Goal: Information Seeking & Learning: Learn about a topic

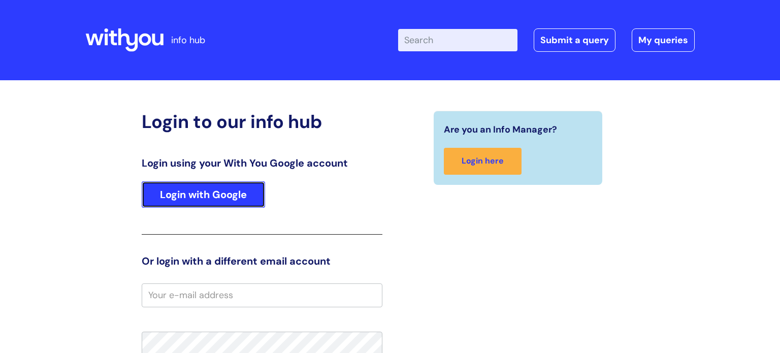
click at [203, 193] on link "Login with Google" at bounding box center [203, 194] width 123 height 26
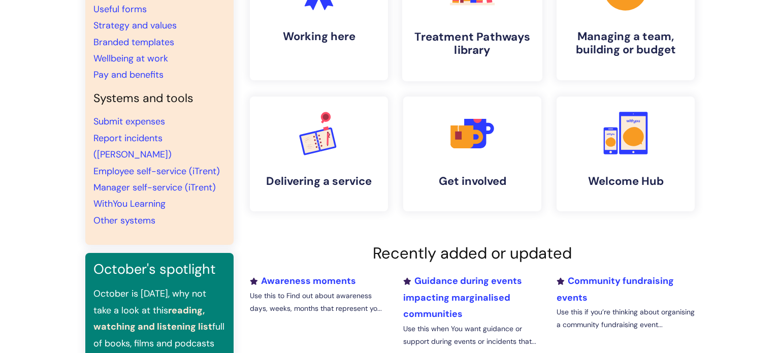
scroll to position [140, 0]
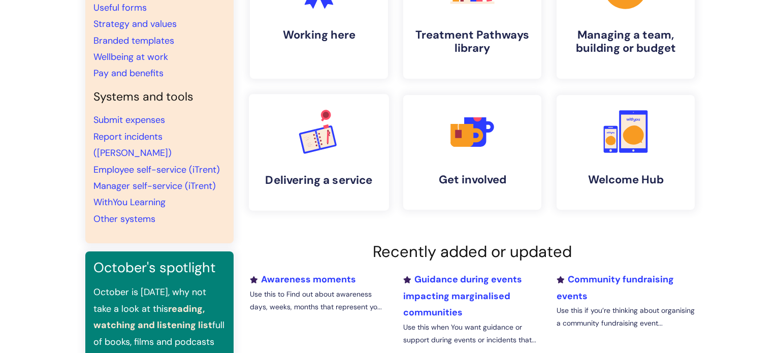
click at [307, 146] on rect at bounding box center [309, 141] width 18 height 21
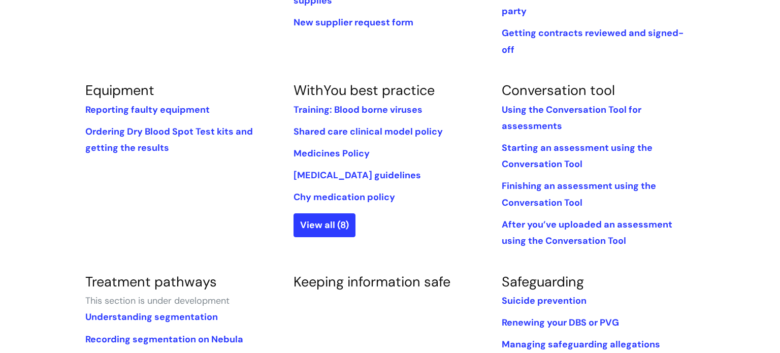
scroll to position [358, 0]
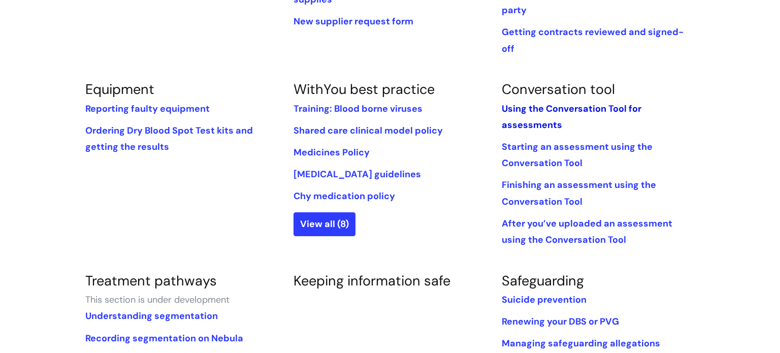
click at [542, 103] on link "Using the Conversation Tool for assessments" at bounding box center [571, 117] width 140 height 28
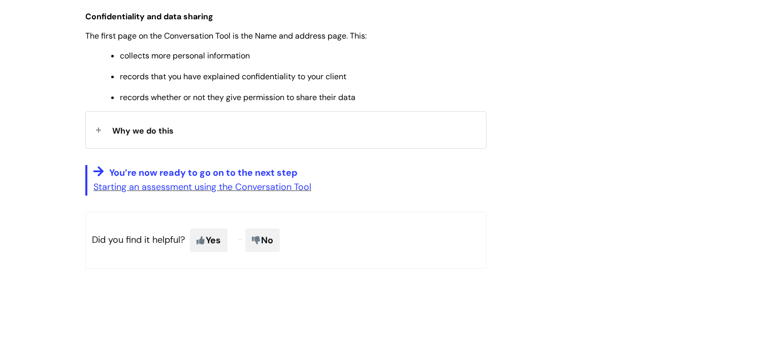
scroll to position [811, 0]
click at [198, 192] on link "Starting an assessment using the Conversation Tool" at bounding box center [202, 186] width 218 height 12
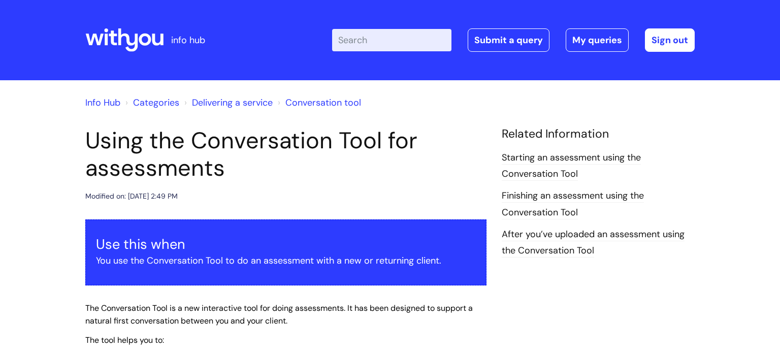
scroll to position [811, 0]
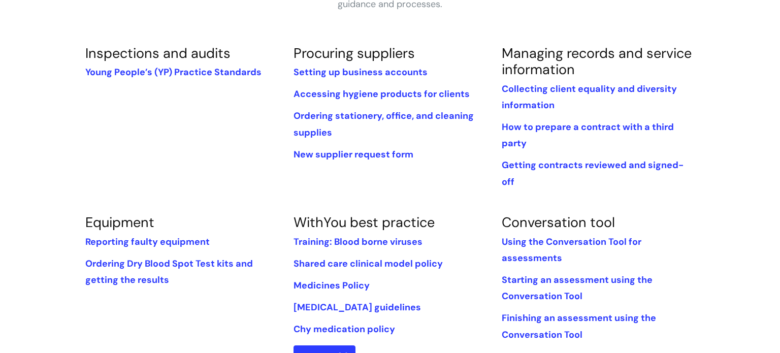
scroll to position [225, 0]
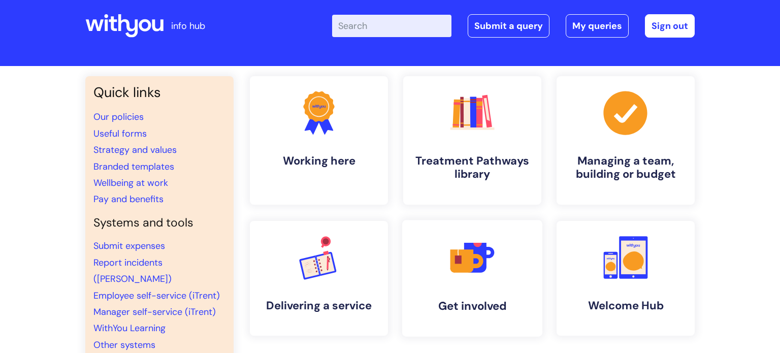
scroll to position [10, 0]
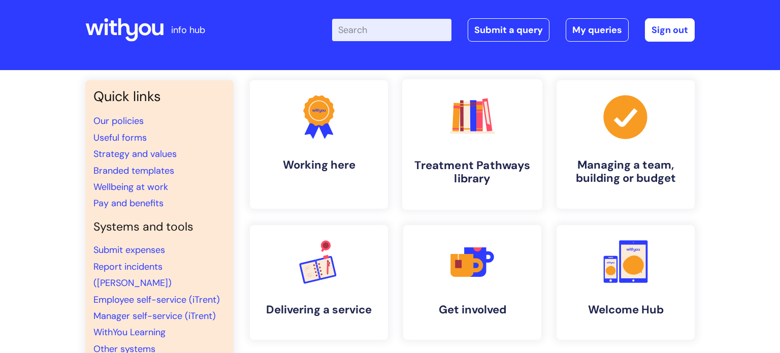
click at [465, 171] on h4 "Treatment Pathways library" at bounding box center [472, 171] width 124 height 27
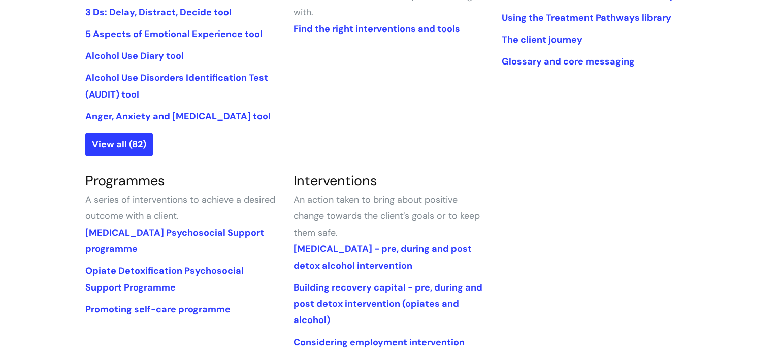
scroll to position [334, 0]
click at [146, 234] on link "[MEDICAL_DATA] Psychosocial Support programme" at bounding box center [174, 241] width 179 height 28
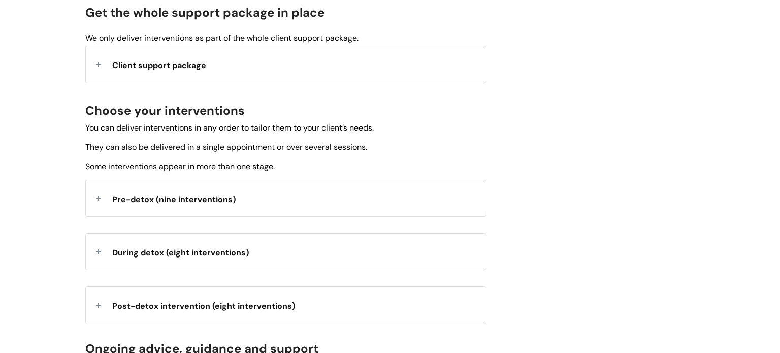
scroll to position [284, 0]
click at [146, 199] on span "Pre-detox (nine interventions)" at bounding box center [173, 199] width 123 height 11
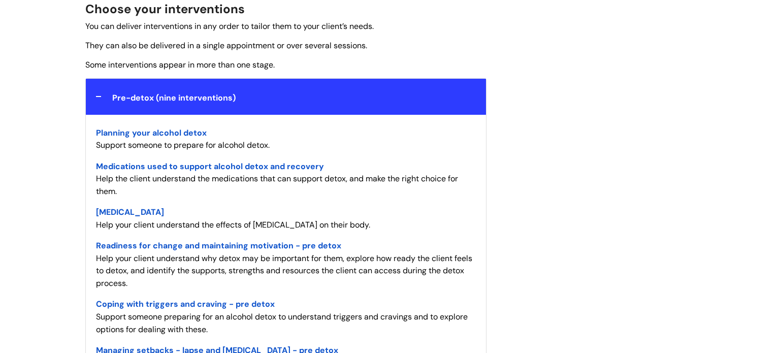
scroll to position [381, 0]
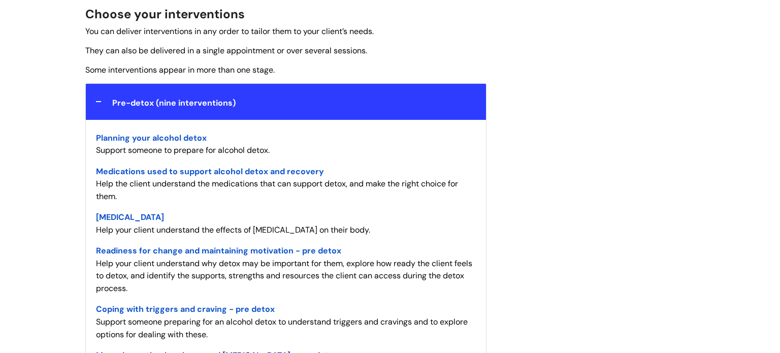
click at [166, 136] on span "Planning your alcohol detox" at bounding box center [151, 137] width 111 height 11
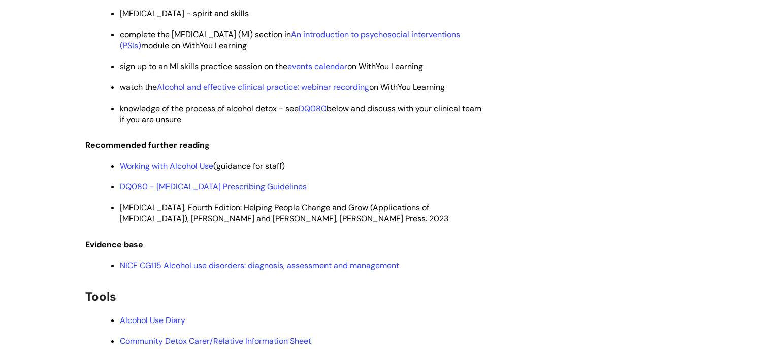
scroll to position [1548, 0]
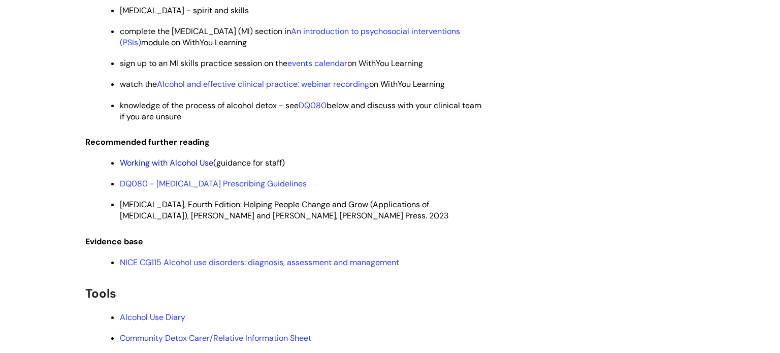
click at [166, 168] on link "Working with Alcohol Use" at bounding box center [166, 162] width 93 height 11
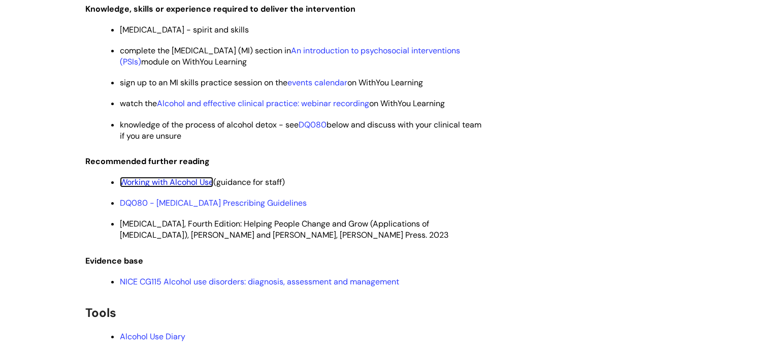
scroll to position [1527, 0]
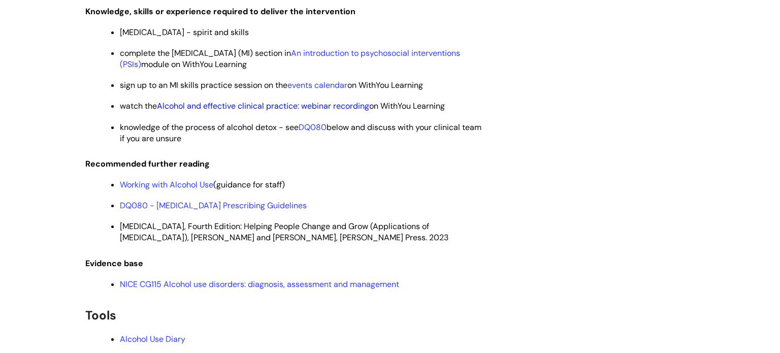
click at [274, 111] on link "Alcohol and effective clinical practice: webinar recording" at bounding box center [263, 105] width 212 height 11
